Goal: Obtain resource: Download file/media

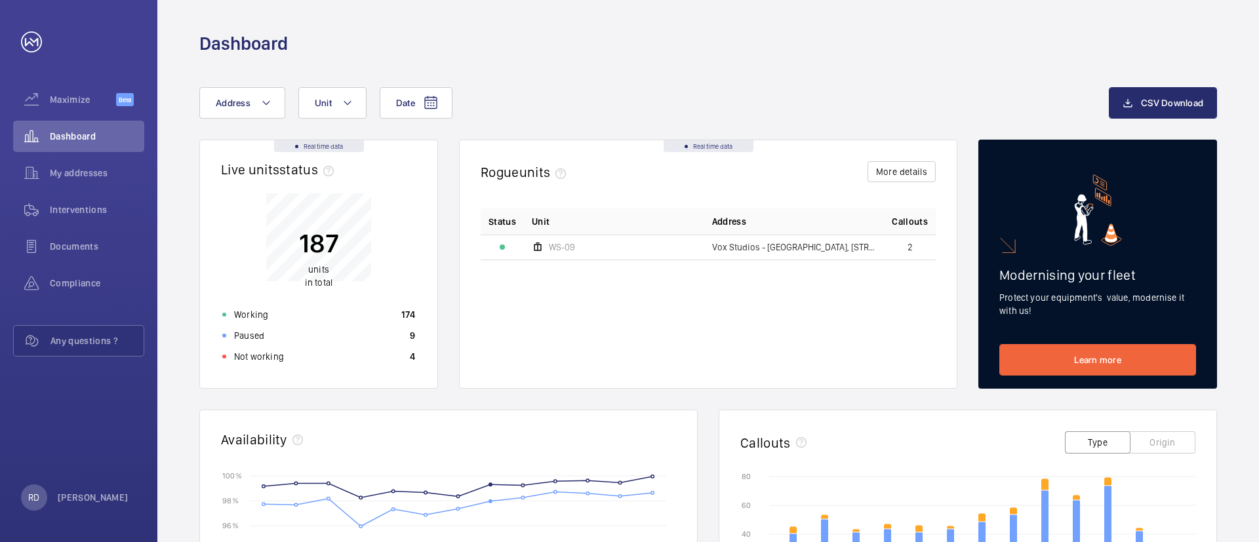
click at [633, 106] on div "Date Address Unit" at bounding box center [653, 102] width 909 height 31
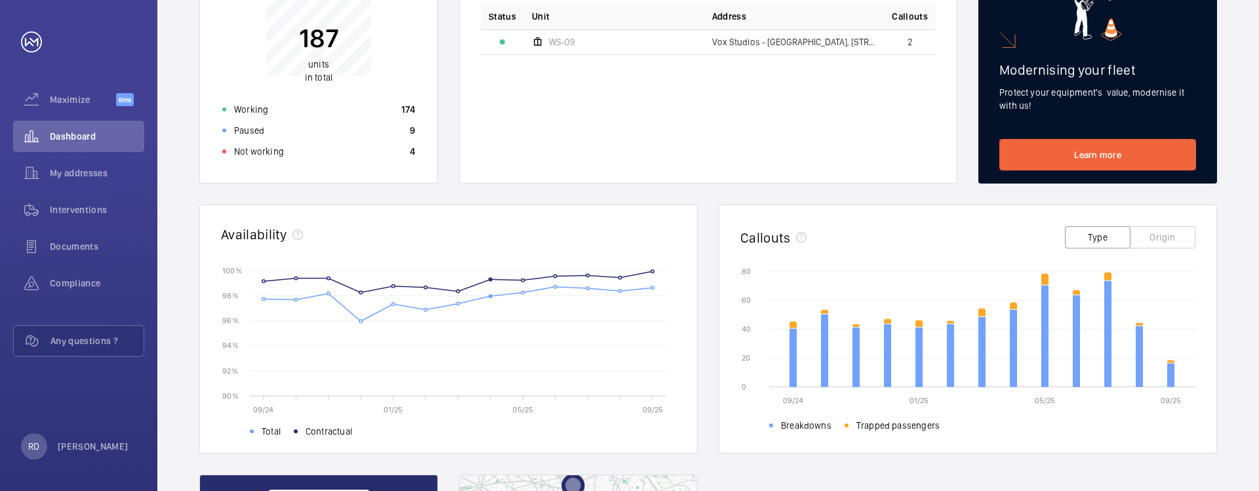
scroll to position [236, 0]
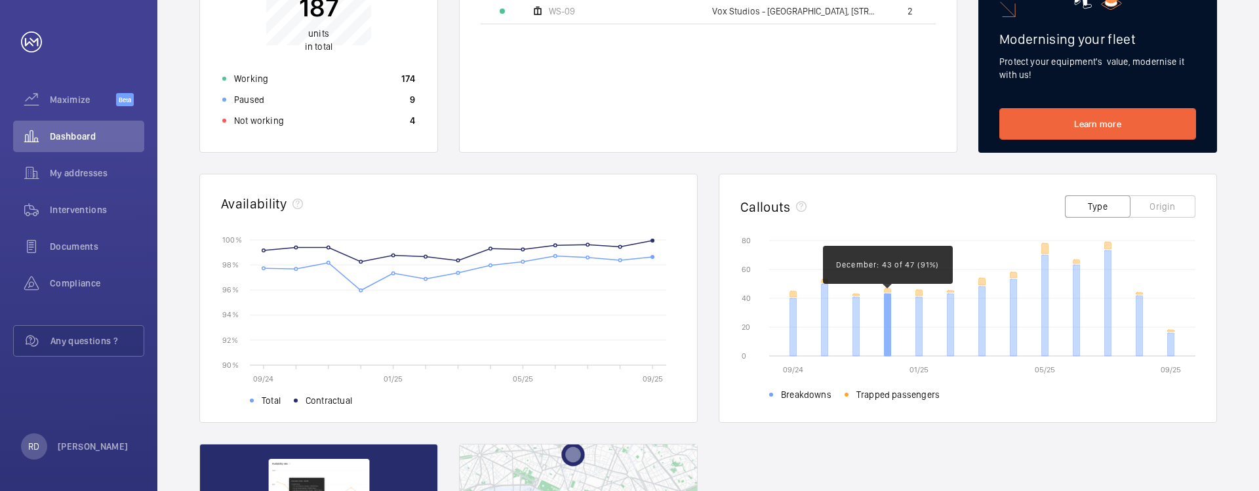
click at [887, 304] on icon at bounding box center [887, 325] width 7 height 62
click at [887, 306] on icon at bounding box center [887, 325] width 7 height 62
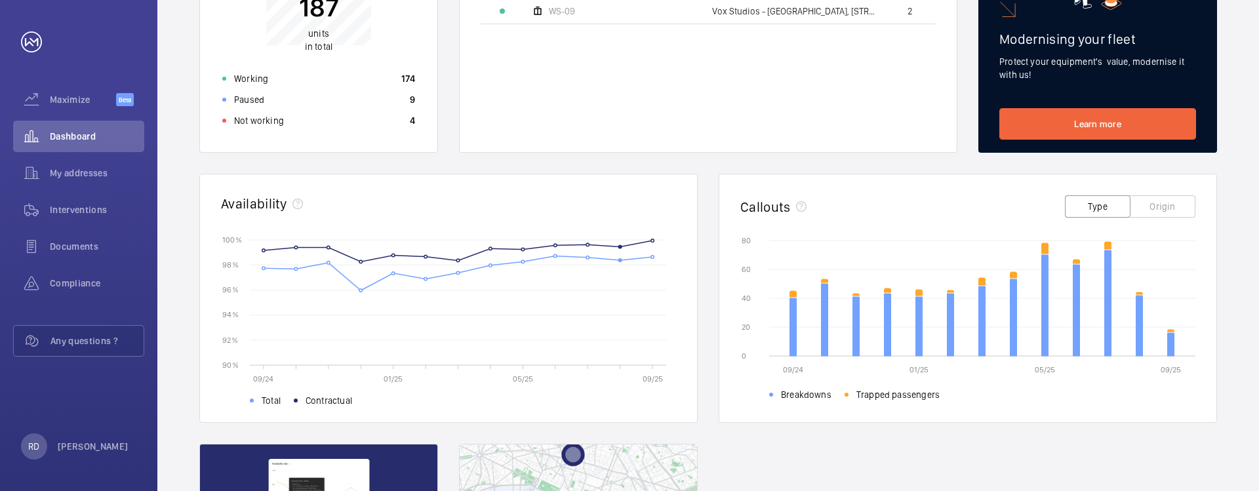
click at [1234, 231] on div "Date Address Unit CSV Download Real time data Live units status﻿ 187 units in t…" at bounding box center [707, 272] width 1101 height 905
click at [67, 204] on span "Interventions" at bounding box center [97, 209] width 94 height 13
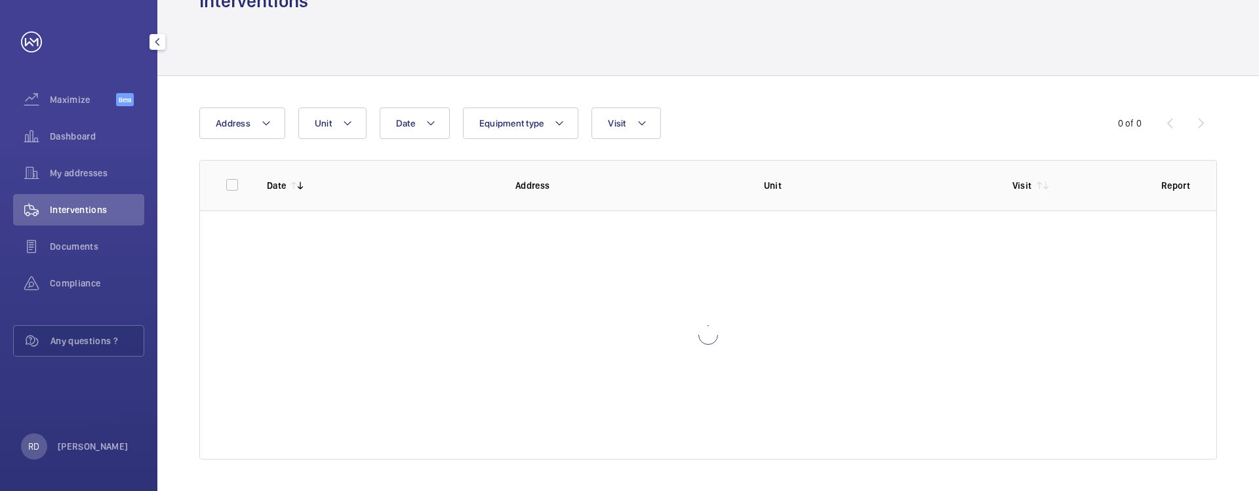
scroll to position [41, 0]
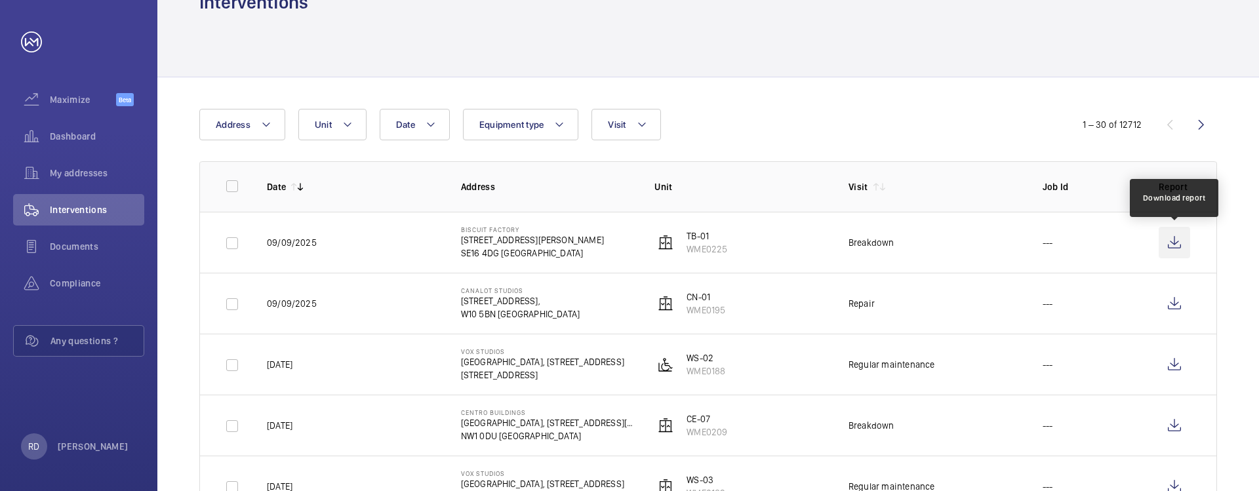
click at [1174, 245] on wm-front-icon-button at bounding box center [1174, 242] width 31 height 31
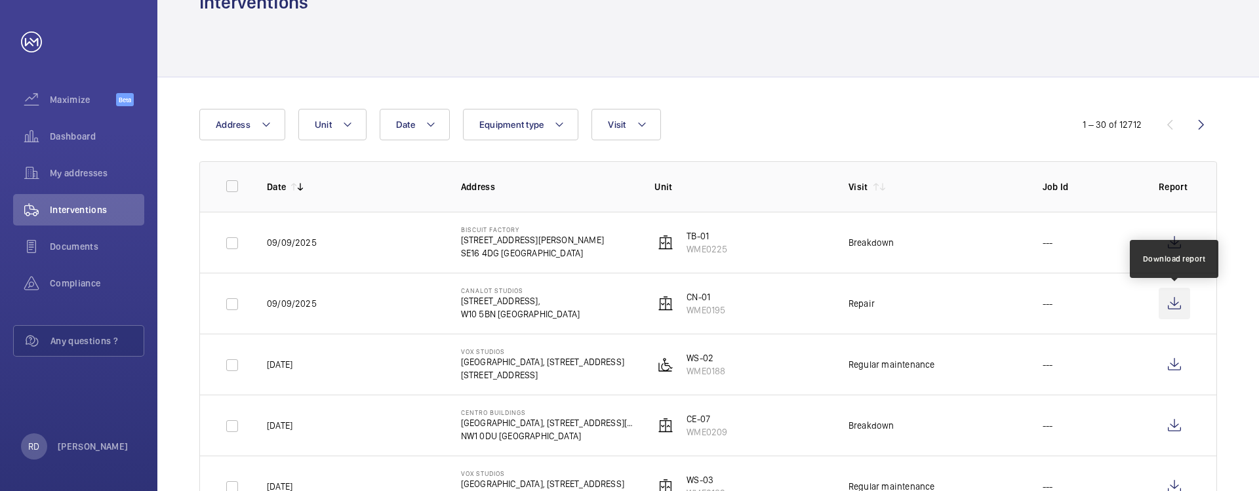
click at [1182, 306] on wm-front-icon-button at bounding box center [1174, 303] width 31 height 31
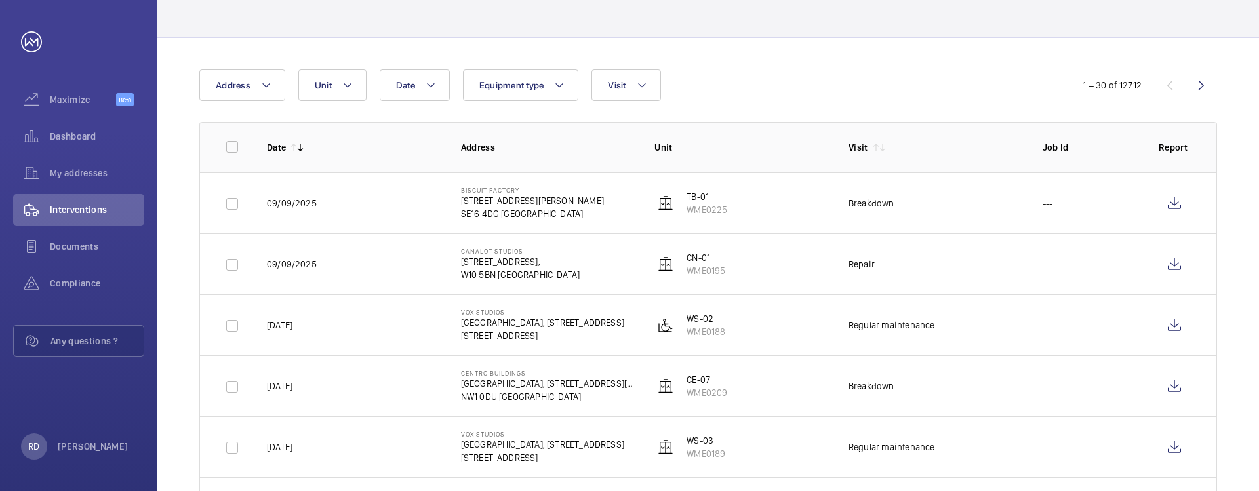
scroll to position [120, 0]
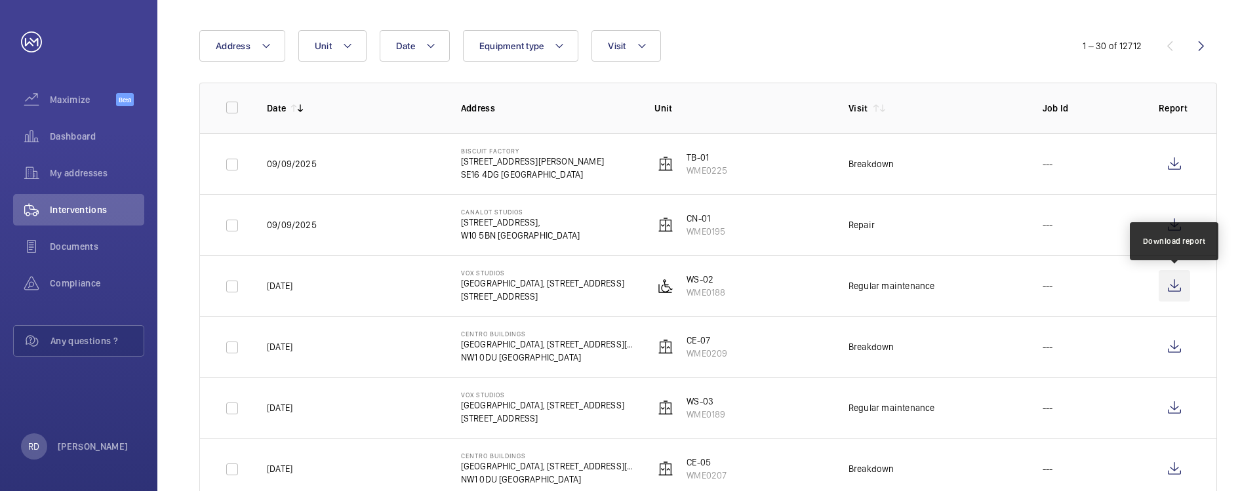
click at [1177, 287] on wm-front-icon-button at bounding box center [1174, 285] width 31 height 31
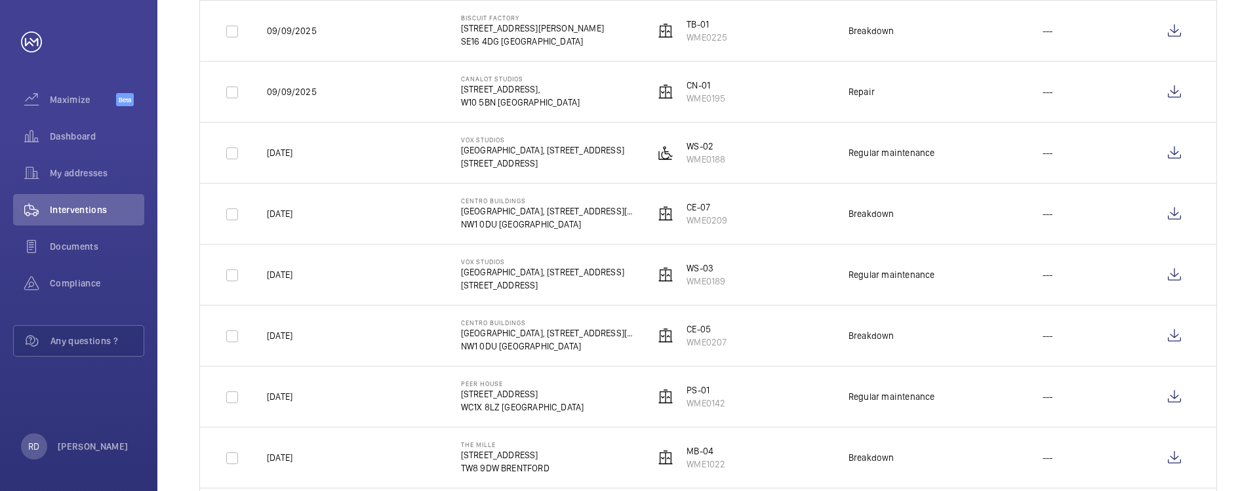
scroll to position [317, 0]
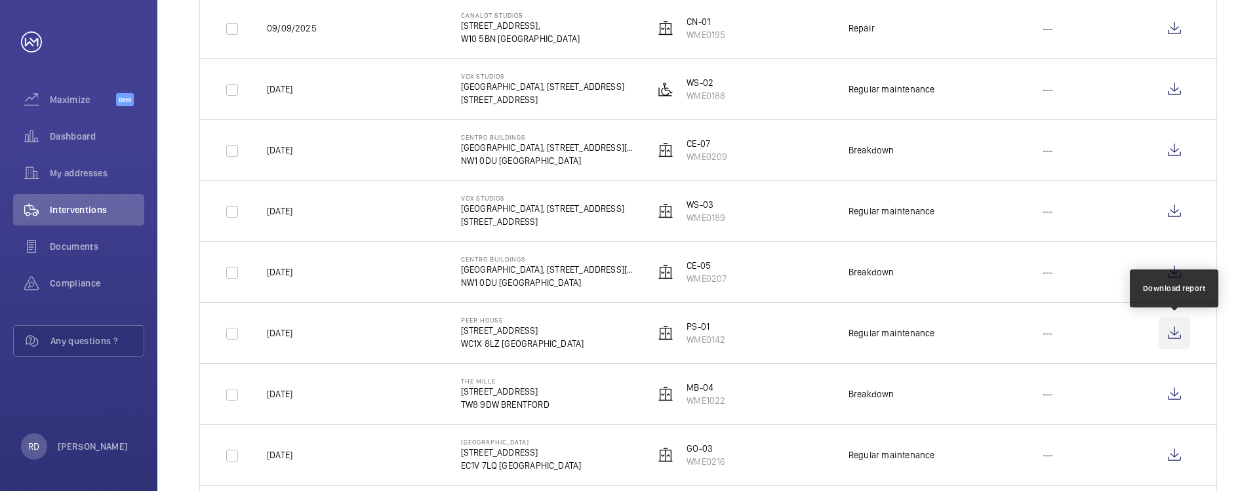
click at [1180, 334] on wm-front-icon-button at bounding box center [1174, 332] width 31 height 31
click at [77, 280] on span "Compliance" at bounding box center [97, 283] width 94 height 13
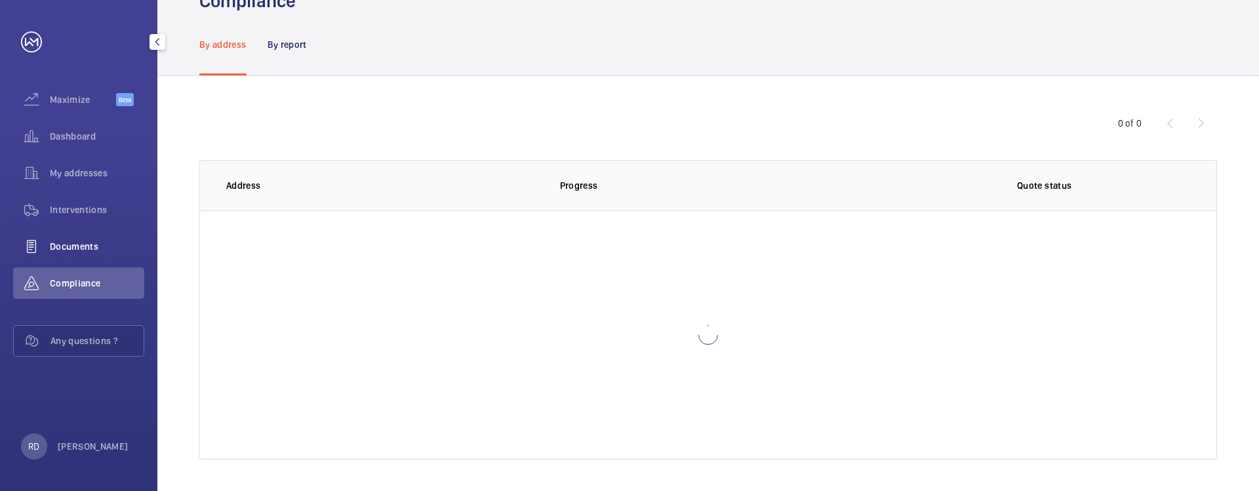
scroll to position [43, 0]
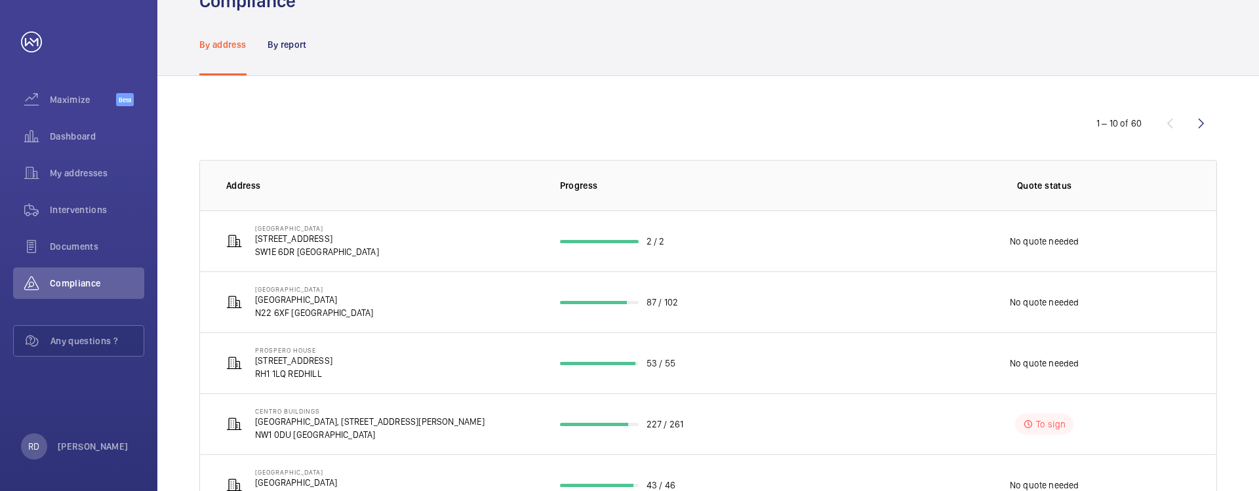
click at [947, 109] on div "1 – 10 of 60" at bounding box center [708, 123] width 1018 height 31
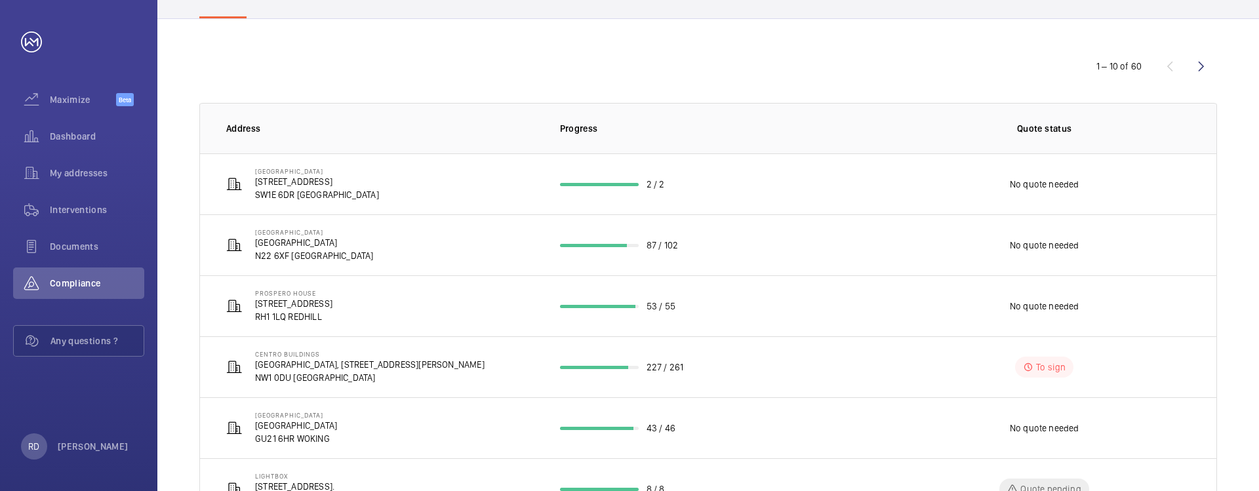
scroll to position [89, 0]
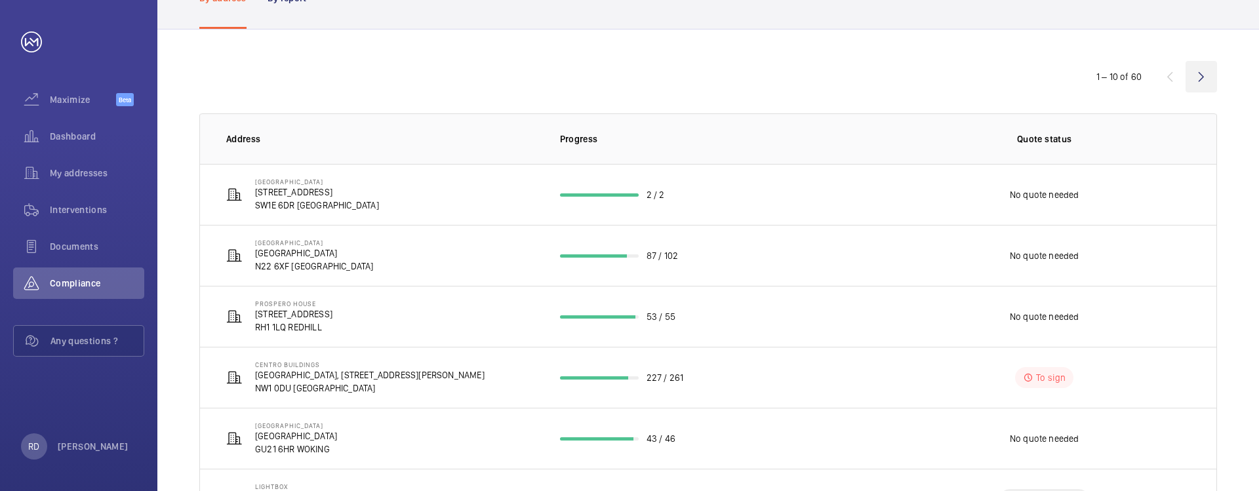
click at [1199, 77] on wm-front-icon-button at bounding box center [1200, 76] width 31 height 31
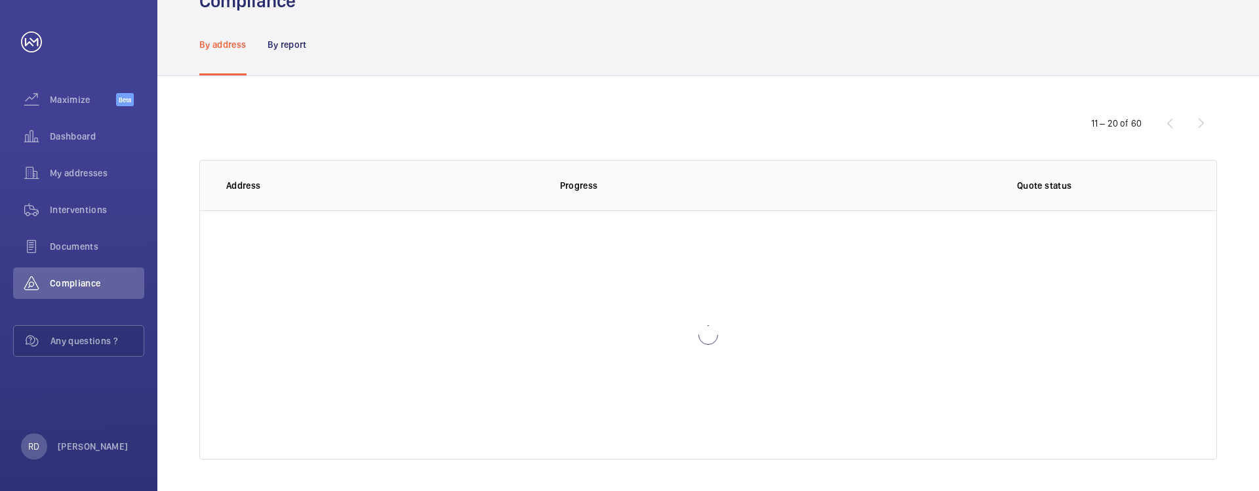
scroll to position [43, 0]
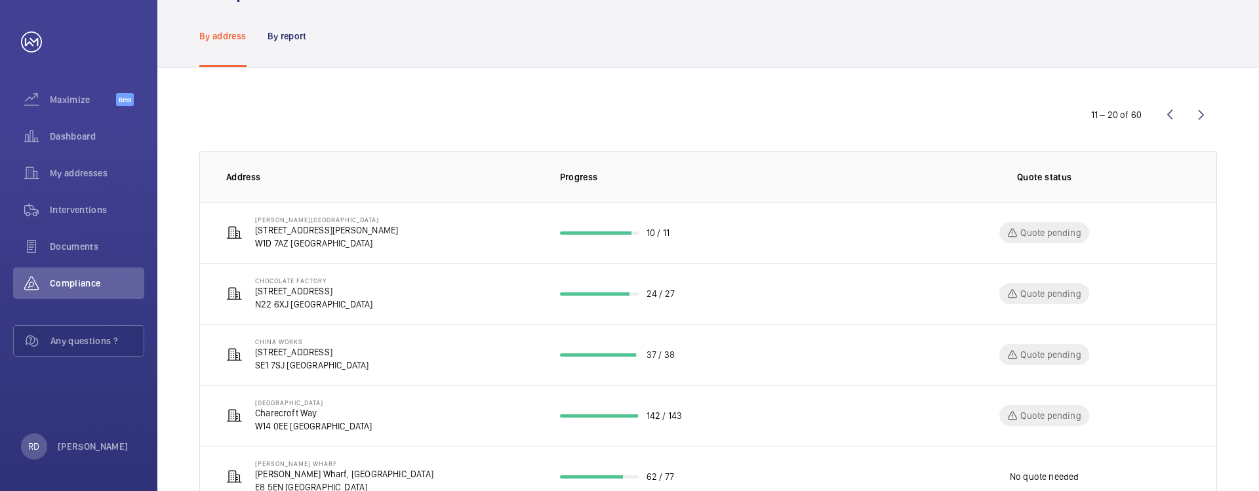
scroll to position [50, 0]
click at [1199, 113] on wm-front-icon-button at bounding box center [1200, 115] width 31 height 31
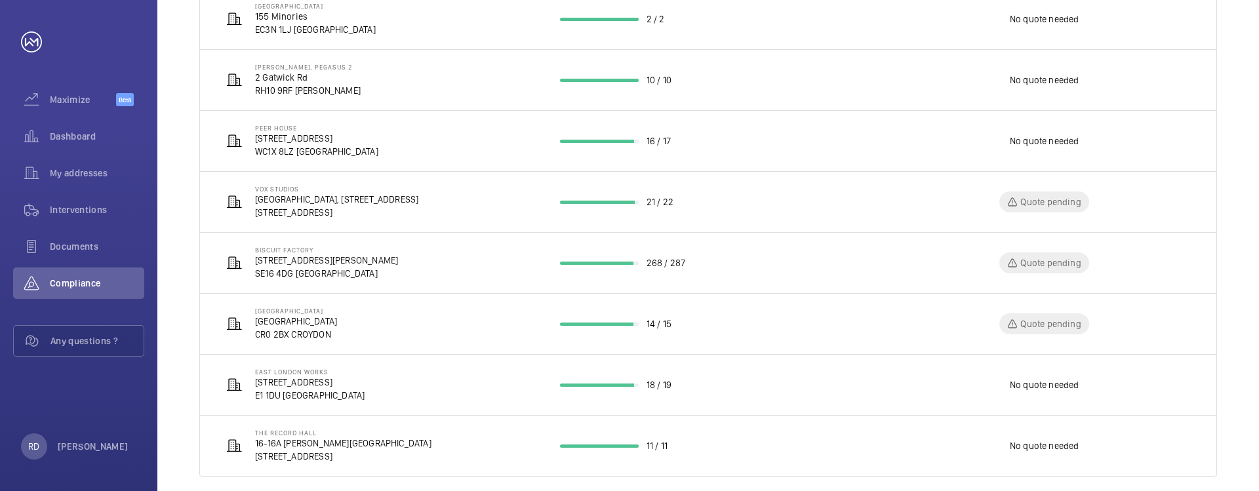
scroll to position [404, 0]
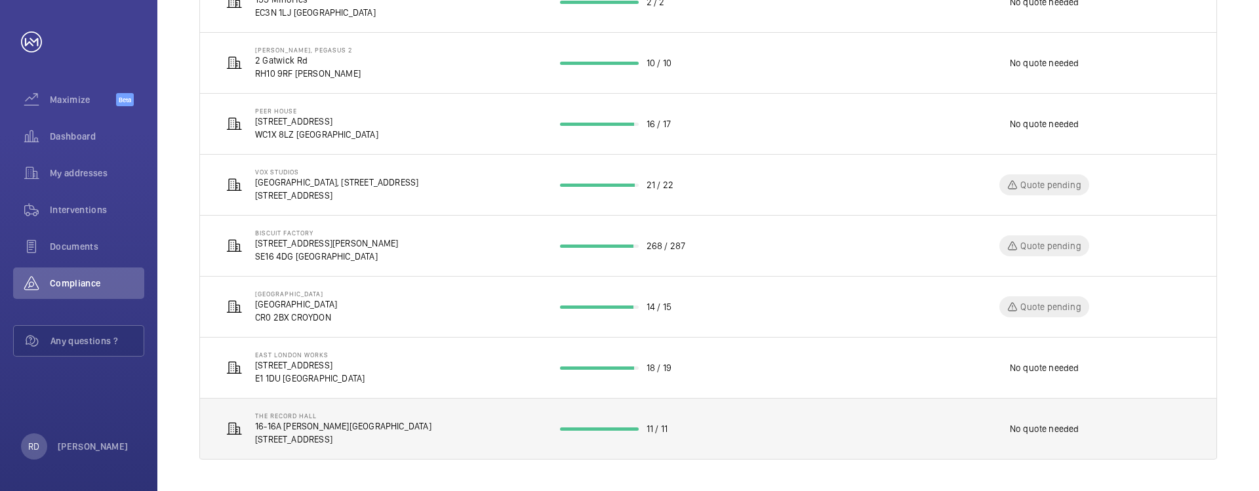
click at [690, 439] on td "11 / 11" at bounding box center [708, 429] width 339 height 62
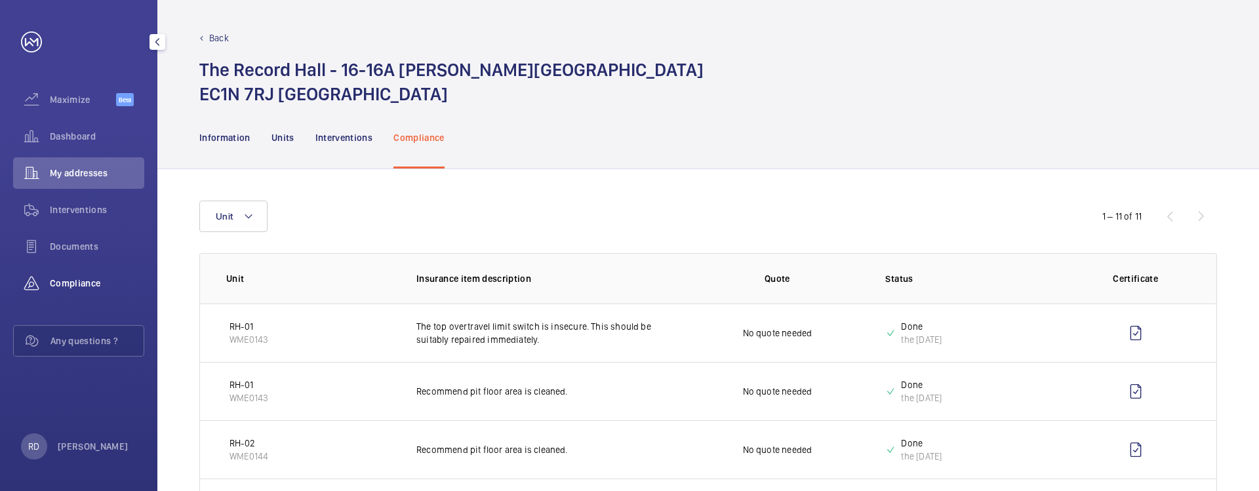
click at [82, 279] on span "Compliance" at bounding box center [97, 283] width 94 height 13
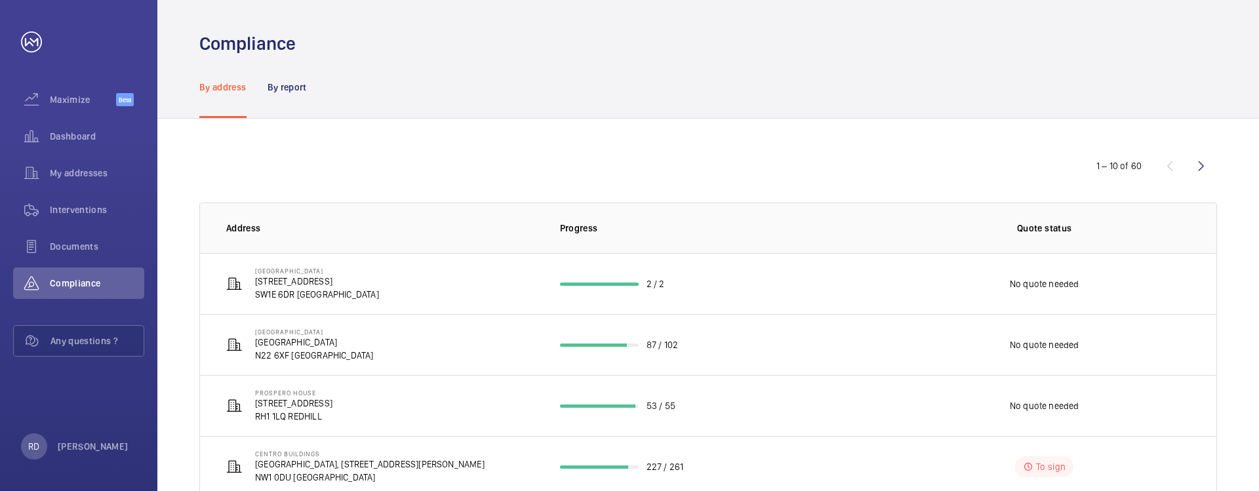
click at [736, 177] on div "1 – 10 of 60" at bounding box center [708, 165] width 1018 height 31
click at [90, 134] on span "Dashboard" at bounding box center [97, 136] width 94 height 13
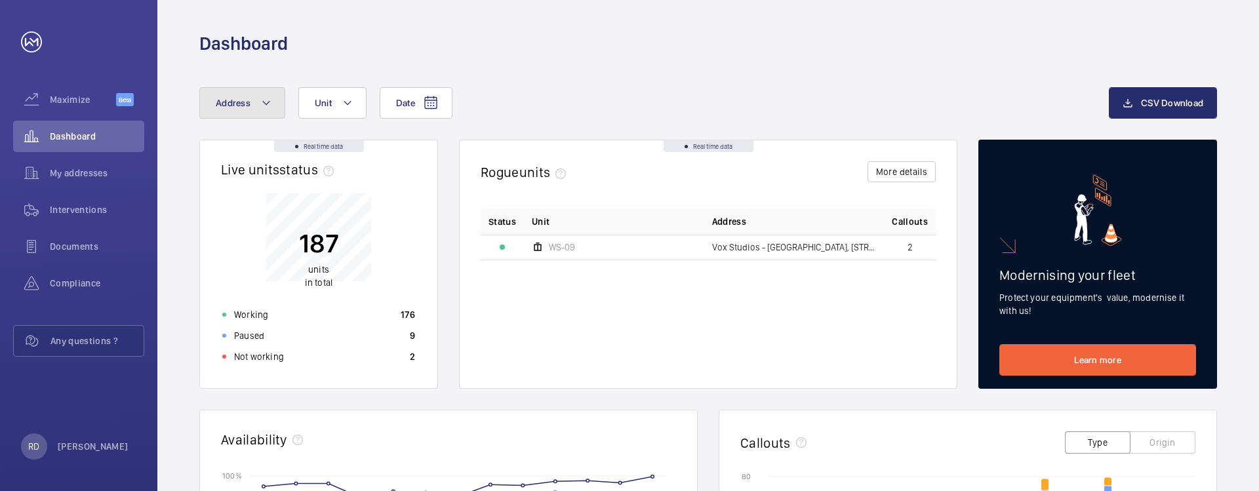
click at [241, 102] on span "Address" at bounding box center [233, 103] width 35 height 10
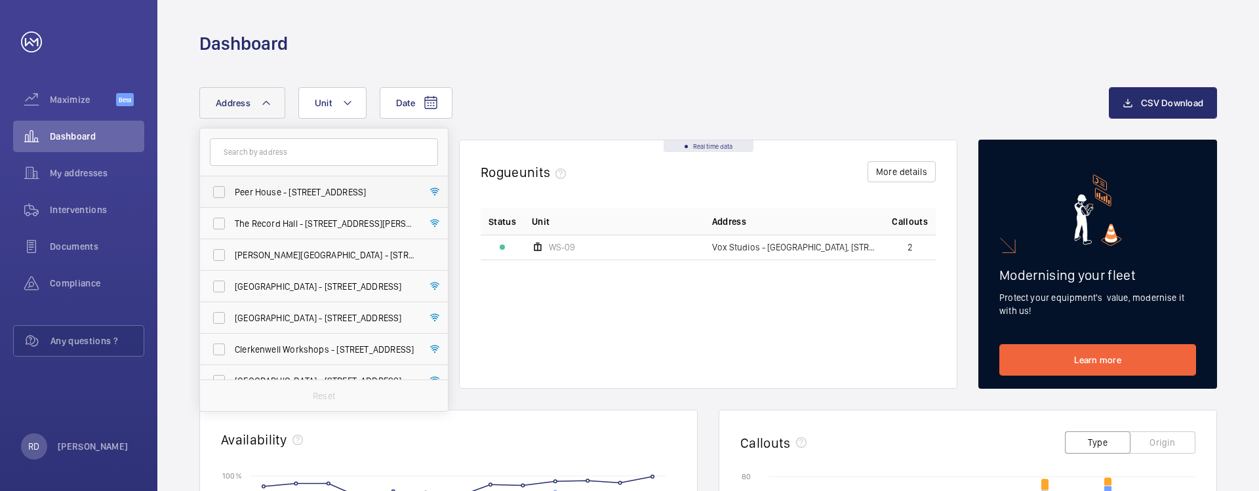
click at [217, 193] on label "Peer House - [STREET_ADDRESS]" at bounding box center [314, 191] width 228 height 31
click at [217, 193] on input "Peer House - [STREET_ADDRESS]" at bounding box center [219, 192] width 26 height 26
checkbox input "true"
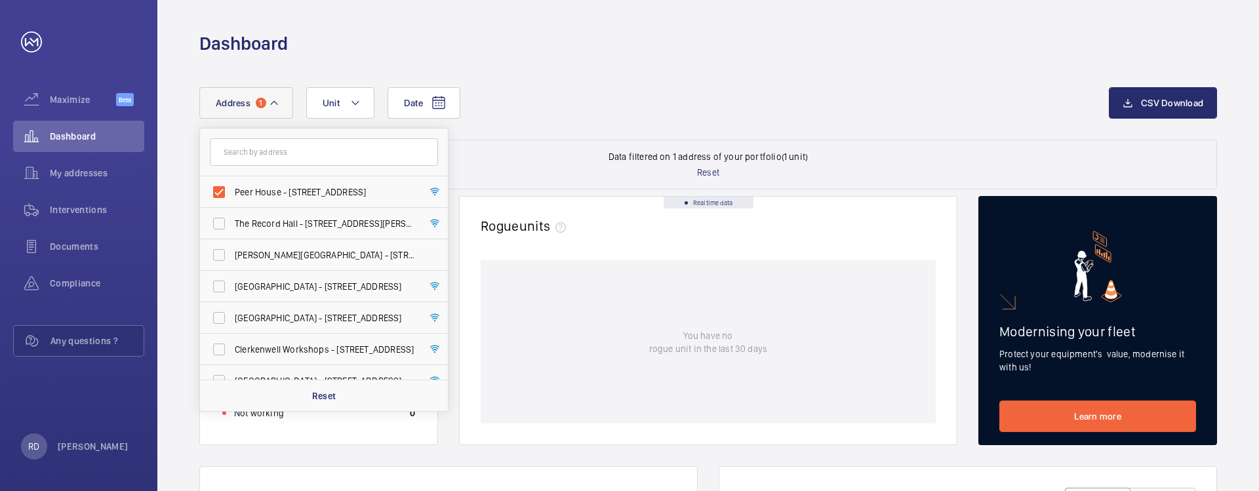
click at [687, 89] on div "Date Address [STREET_ADDRESS] The Record Hall - [STREET_ADDRESS][GEOGRAPHIC_DAT…" at bounding box center [653, 102] width 909 height 31
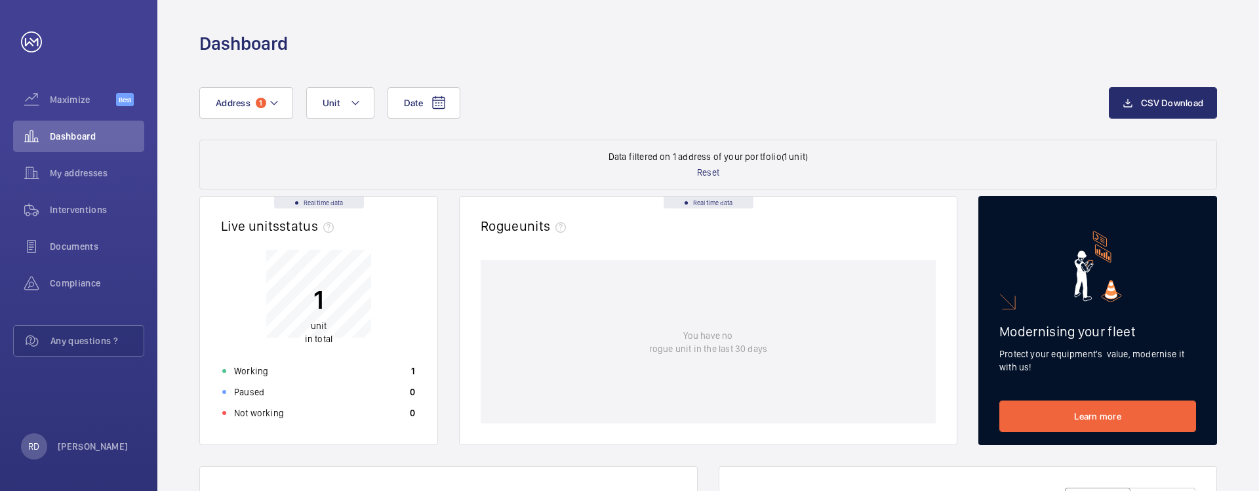
click at [323, 103] on span "Unit" at bounding box center [331, 103] width 17 height 10
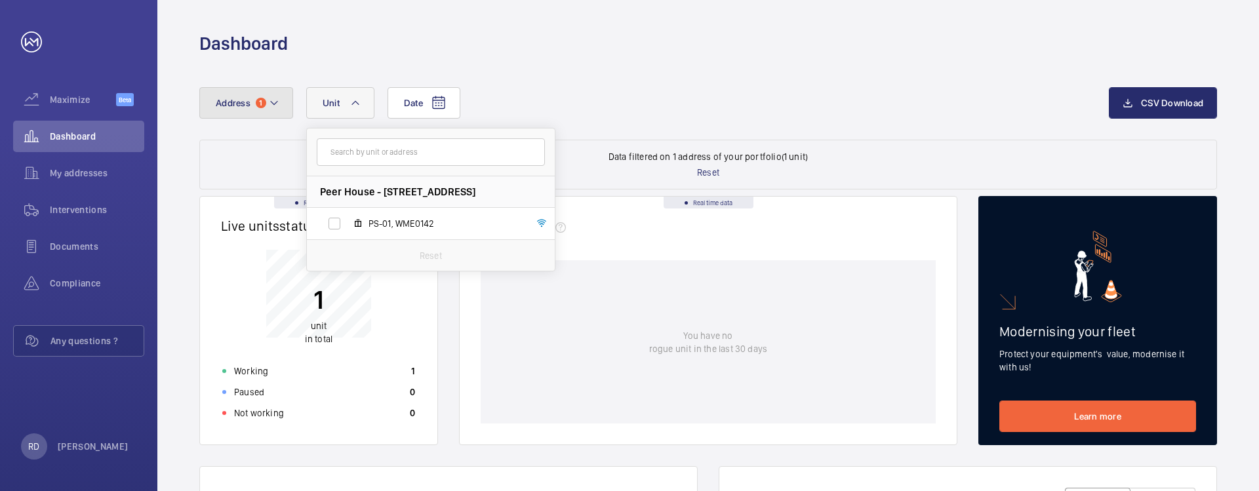
click at [247, 111] on button "Address 1" at bounding box center [246, 102] width 94 height 31
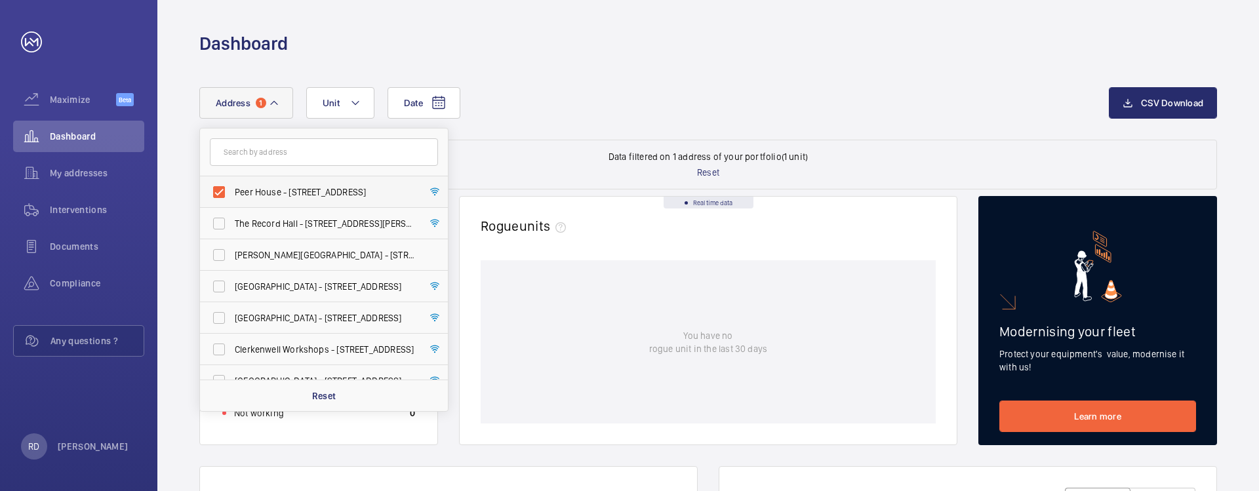
click at [264, 186] on span "Peer House - [STREET_ADDRESS]" at bounding box center [325, 192] width 180 height 13
click at [232, 185] on input "Peer House - [STREET_ADDRESS]" at bounding box center [219, 192] width 26 height 26
checkbox input "false"
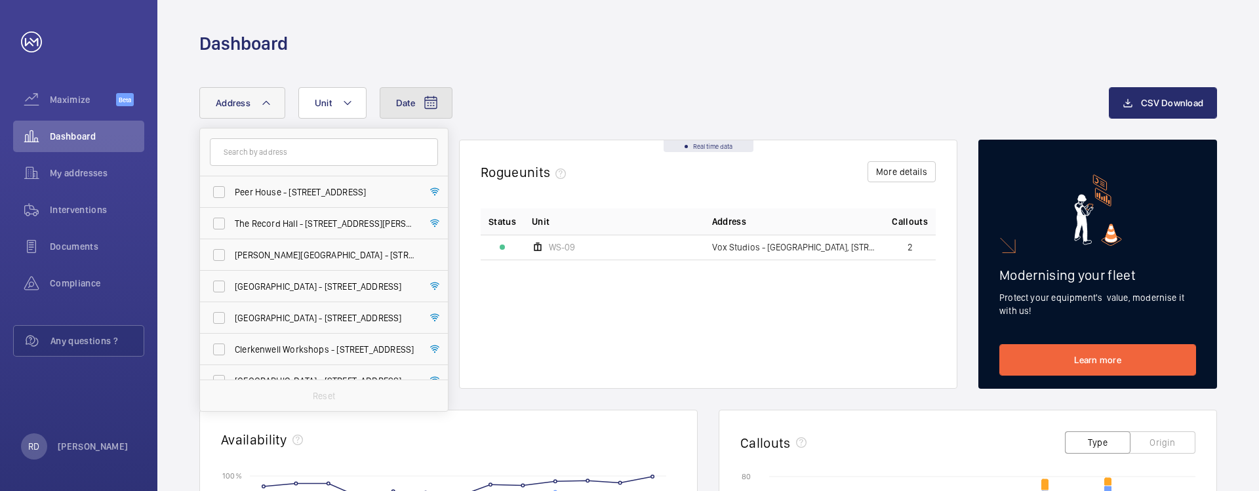
click at [407, 106] on span "Date" at bounding box center [405, 103] width 19 height 10
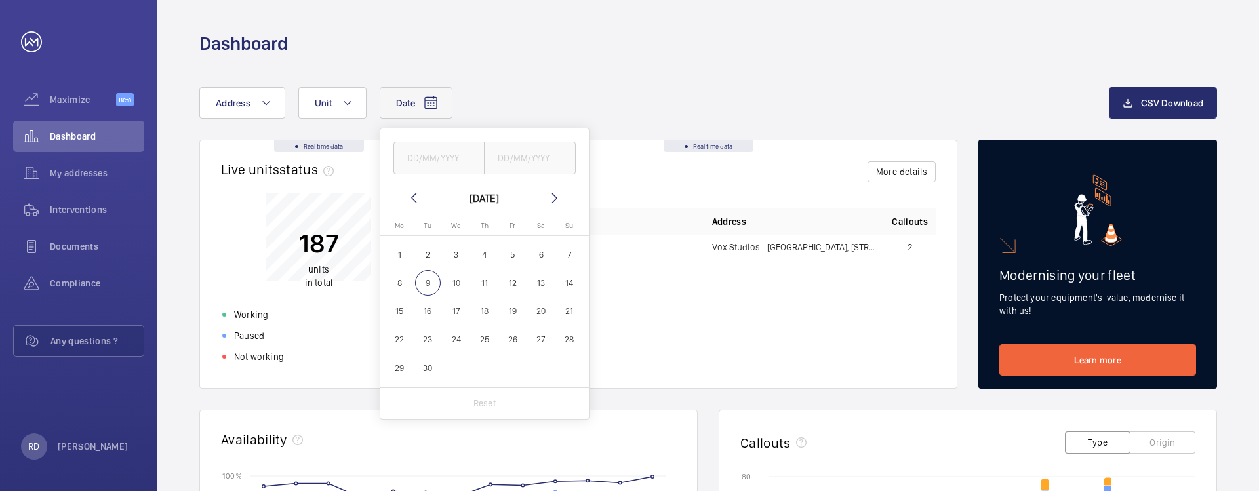
click at [542, 87] on div "Date [DATE] [DATE] Mo [DATE] Tu [DATE] We [DATE] Th [DATE] Fr [DATE] Sa [DATE] …" at bounding box center [653, 102] width 909 height 31
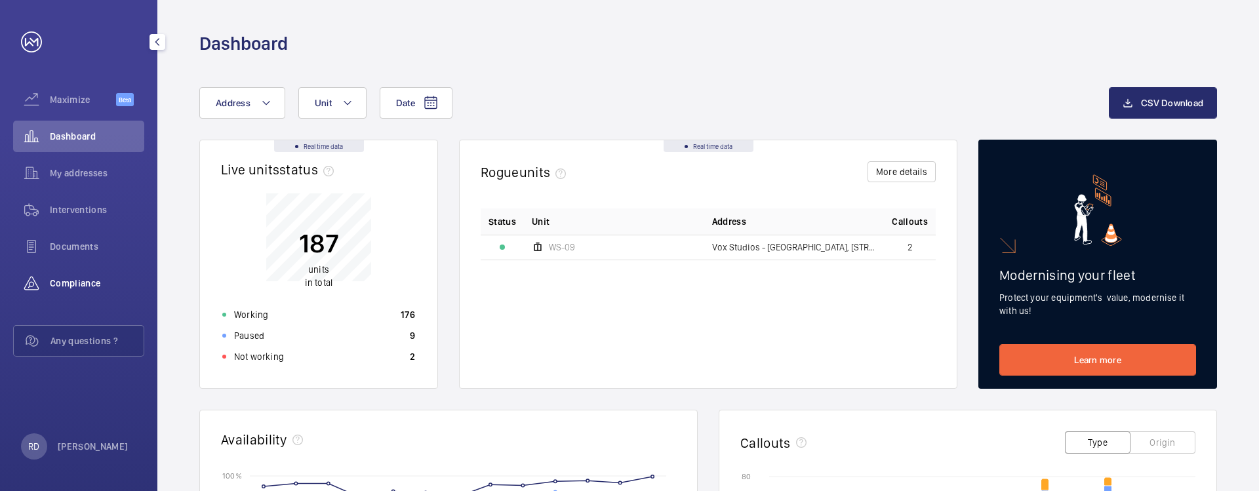
click at [80, 285] on span "Compliance" at bounding box center [97, 283] width 94 height 13
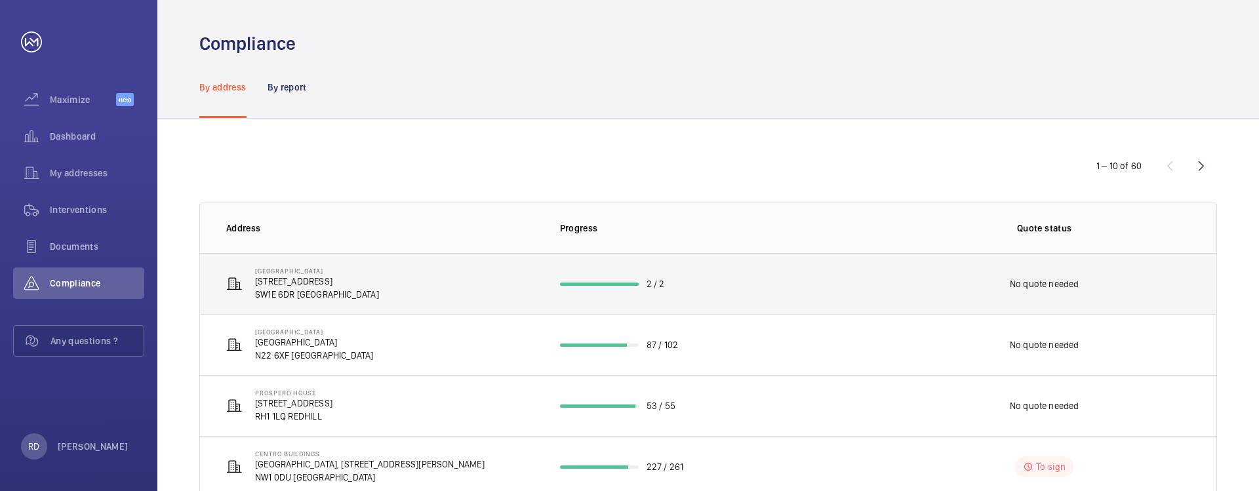
click at [636, 281] on td "2 / 2" at bounding box center [708, 283] width 339 height 61
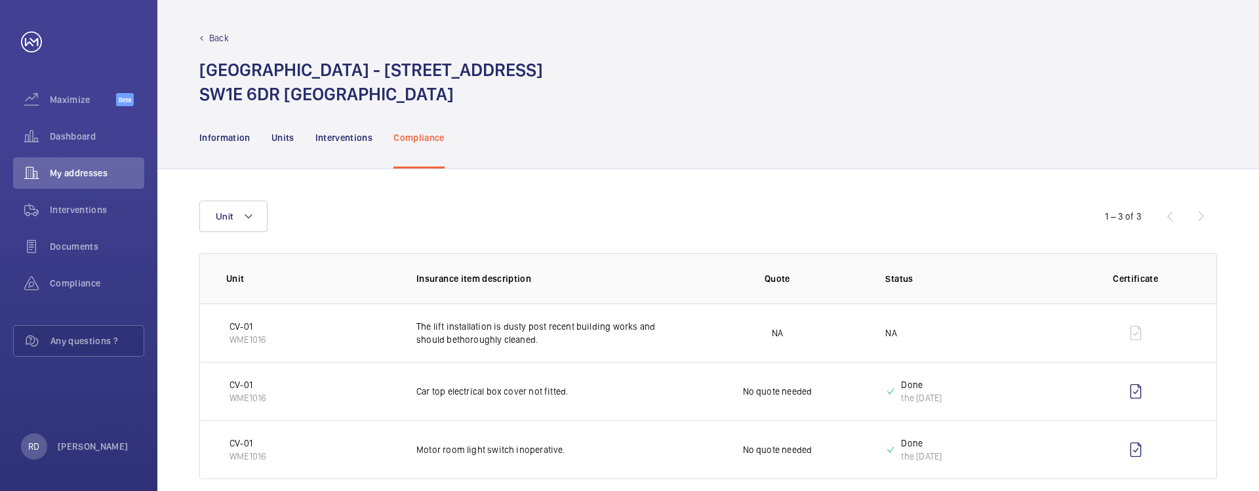
scroll to position [20, 0]
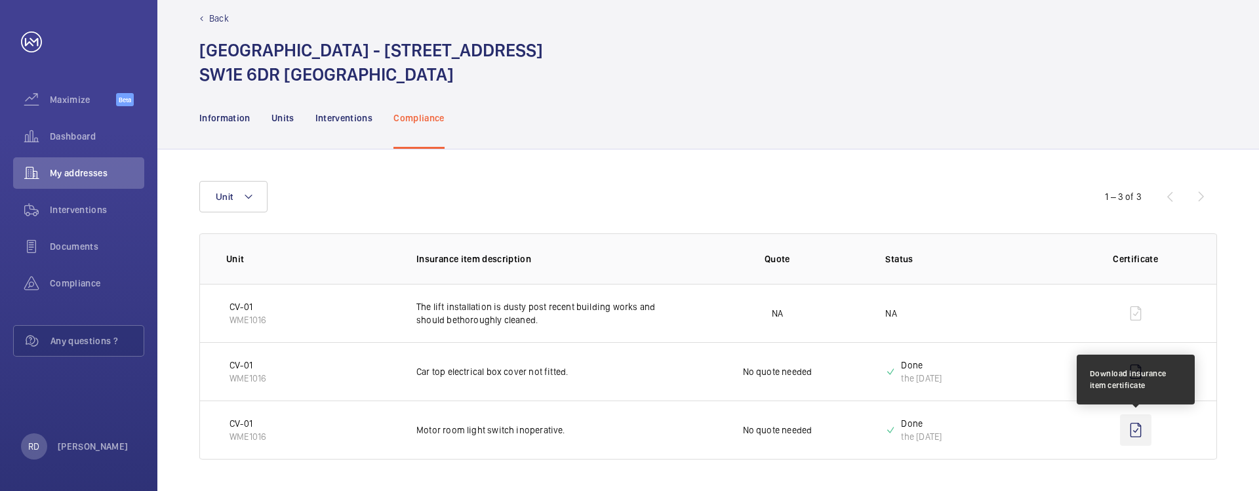
click at [1138, 427] on wm-front-icon-button at bounding box center [1135, 429] width 31 height 31
